Goal: Use online tool/utility: Utilize a website feature to perform a specific function

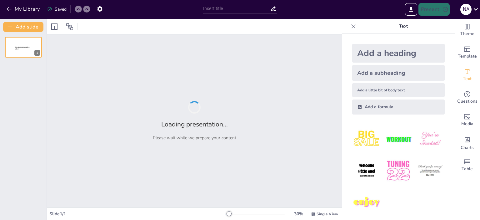
type input "Основи якісних методів досліджень: принципи та практики"
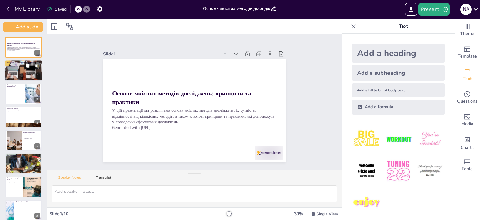
click at [22, 71] on div at bounding box center [24, 70] width 38 height 25
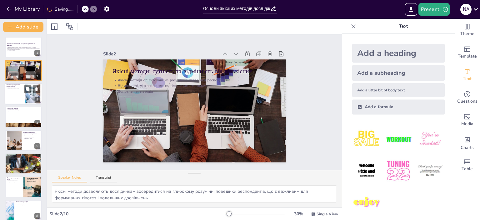
click at [22, 91] on div at bounding box center [24, 93] width 38 height 21
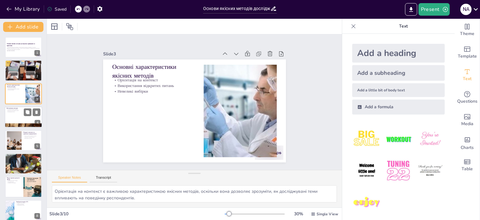
click at [21, 114] on div at bounding box center [24, 116] width 38 height 21
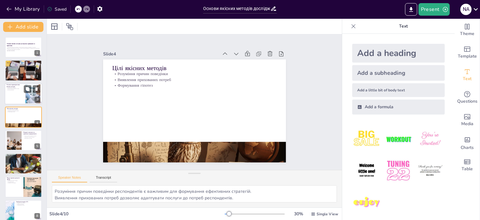
click at [19, 99] on div at bounding box center [24, 93] width 38 height 21
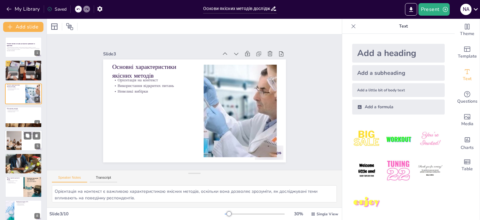
click at [16, 138] on div at bounding box center [14, 140] width 28 height 19
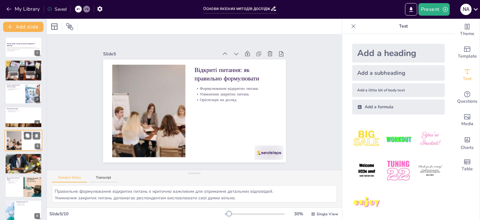
scroll to position [14, 0]
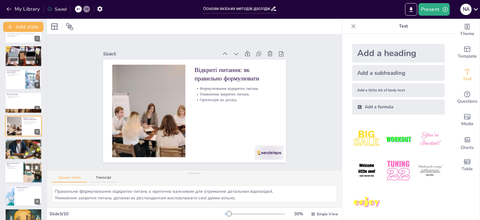
click at [16, 168] on p "Комфортна атмосфера" at bounding box center [14, 168] width 15 height 1
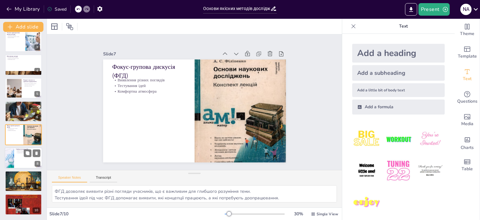
scroll to position [52, 0]
click at [18, 165] on div at bounding box center [24, 158] width 38 height 21
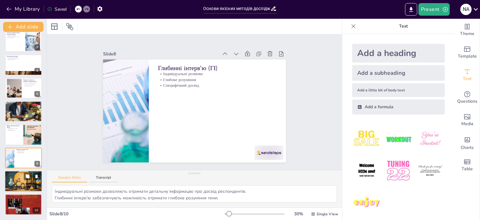
click at [19, 175] on p "Кодування даних" at bounding box center [24, 175] width 34 height 1
type textarea "Аудіозапис є важливим етапом, оскільки він забезпечує точність зібраних даних. …"
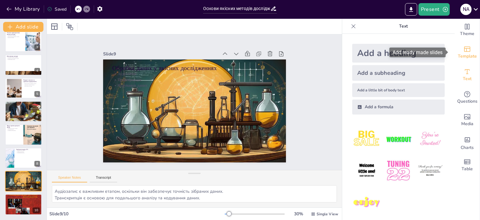
click at [464, 48] on icon "Add ready made slides" at bounding box center [468, 49] width 8 height 8
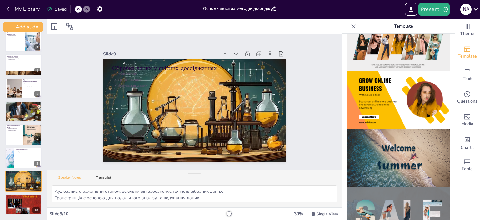
scroll to position [156, 0]
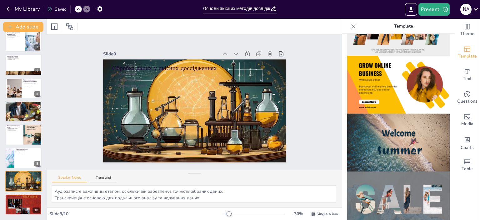
drag, startPoint x: 448, startPoint y: 96, endPoint x: 442, endPoint y: 157, distance: 61.0
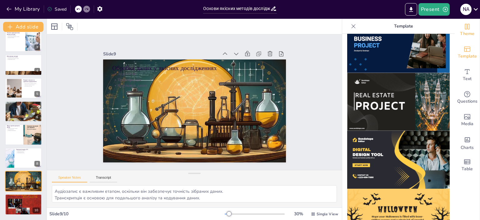
scroll to position [531, 0]
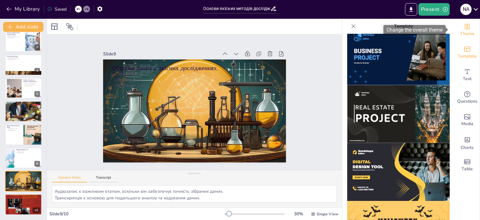
click at [465, 28] on icon "Change the overall theme" at bounding box center [467, 27] width 5 height 6
